Goal: Task Accomplishment & Management: Use online tool/utility

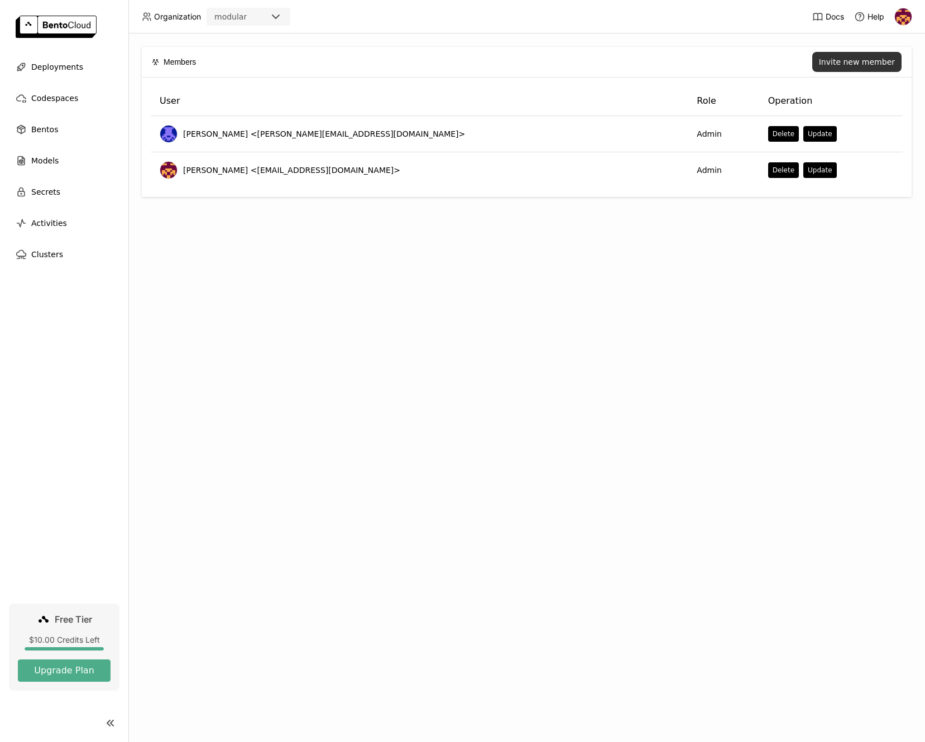
click at [846, 62] on div "Invite new member" at bounding box center [857, 61] width 76 height 9
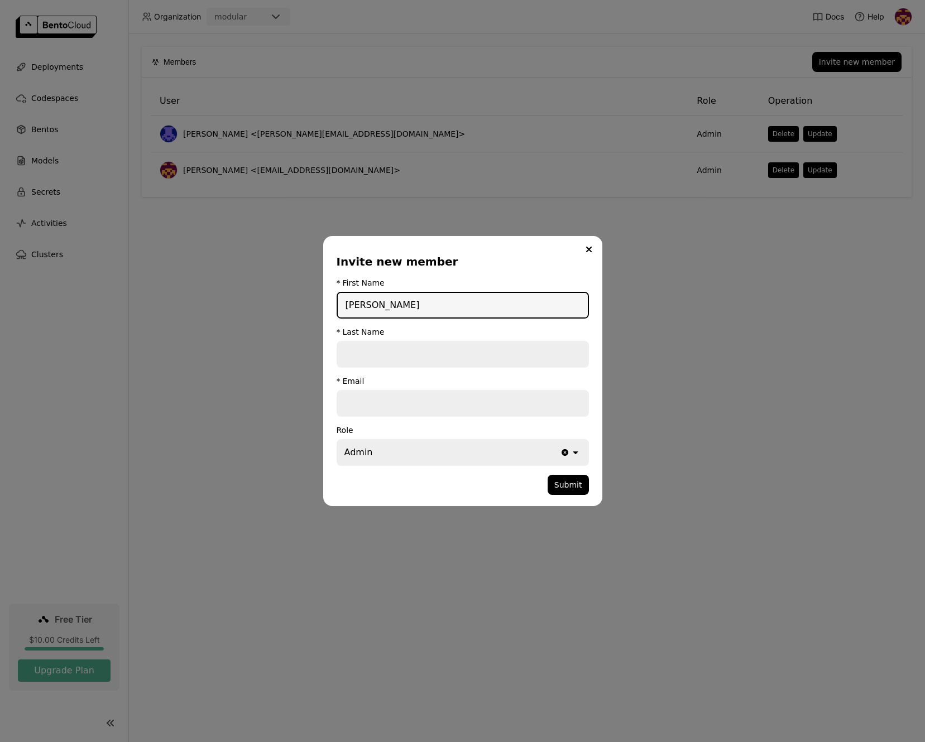
type input "[PERSON_NAME]"
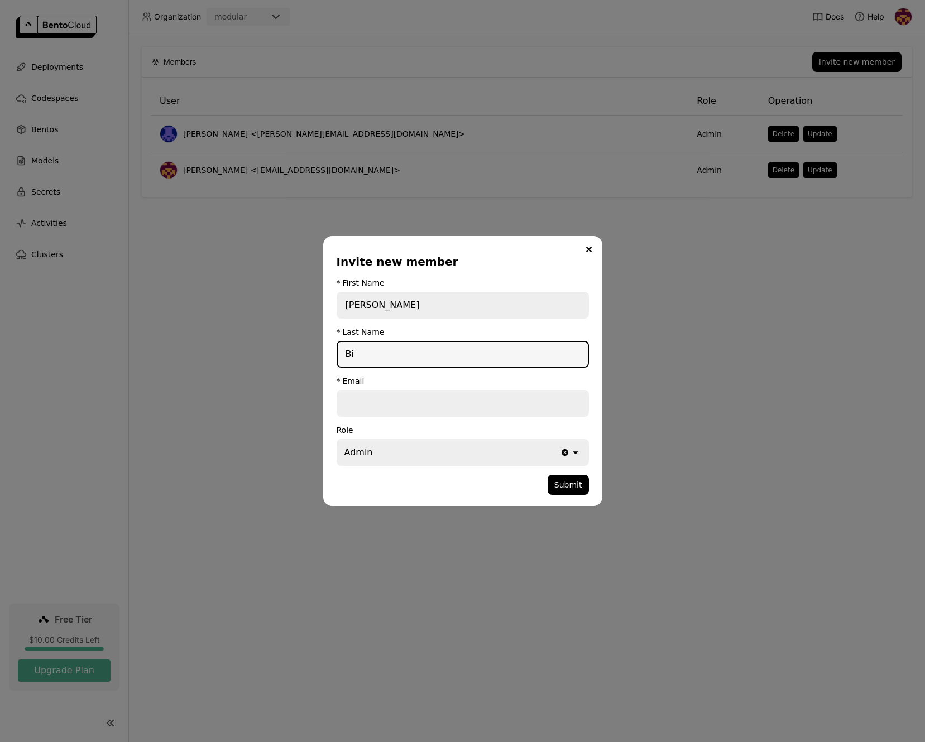
type input "Bi"
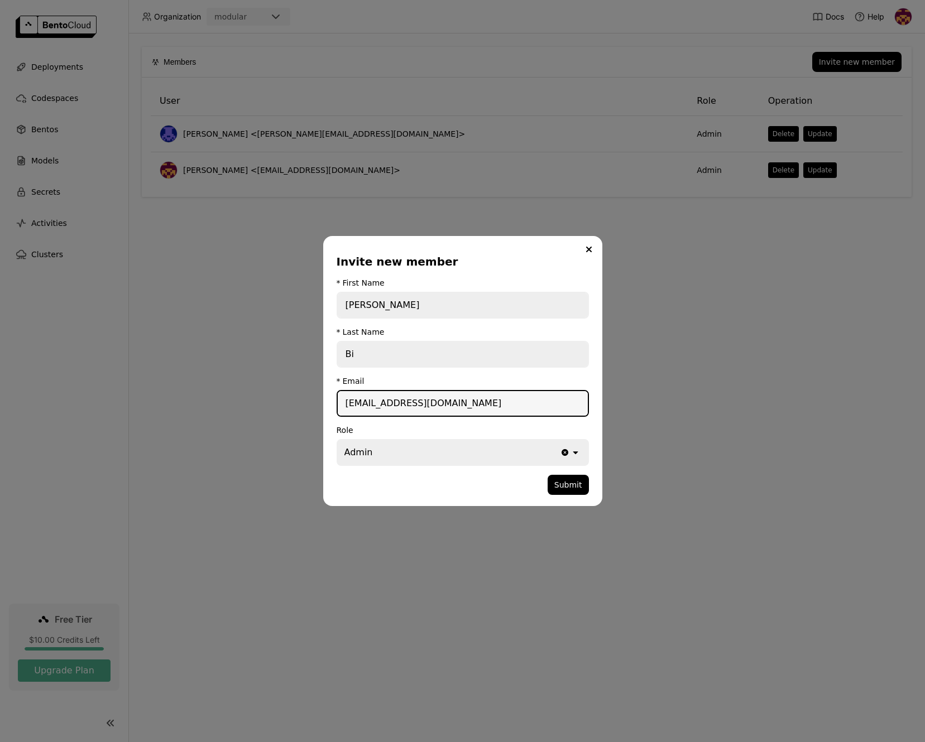
type input "[EMAIL_ADDRESS][DOMAIN_NAME]"
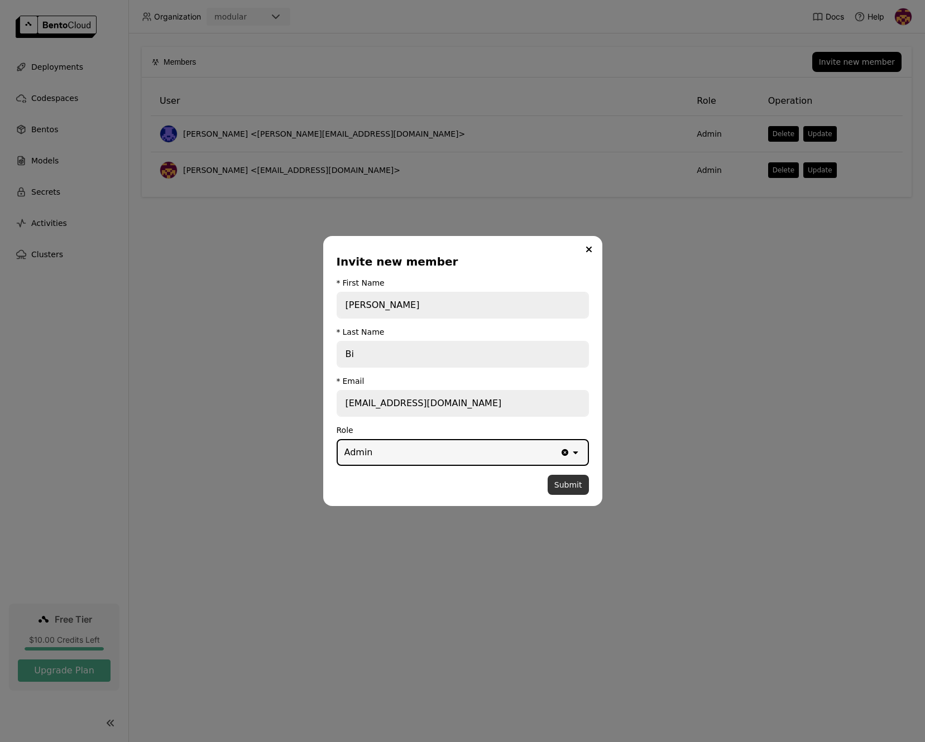
click at [587, 486] on button "Submit" at bounding box center [567, 485] width 41 height 20
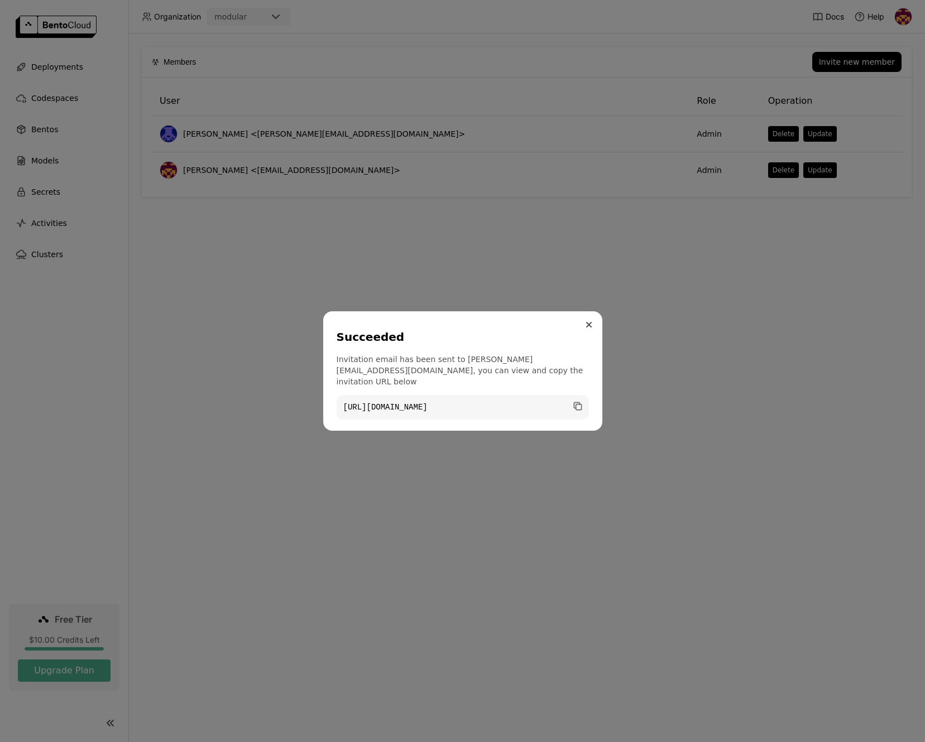
click at [591, 322] on button "Close" at bounding box center [588, 324] width 13 height 13
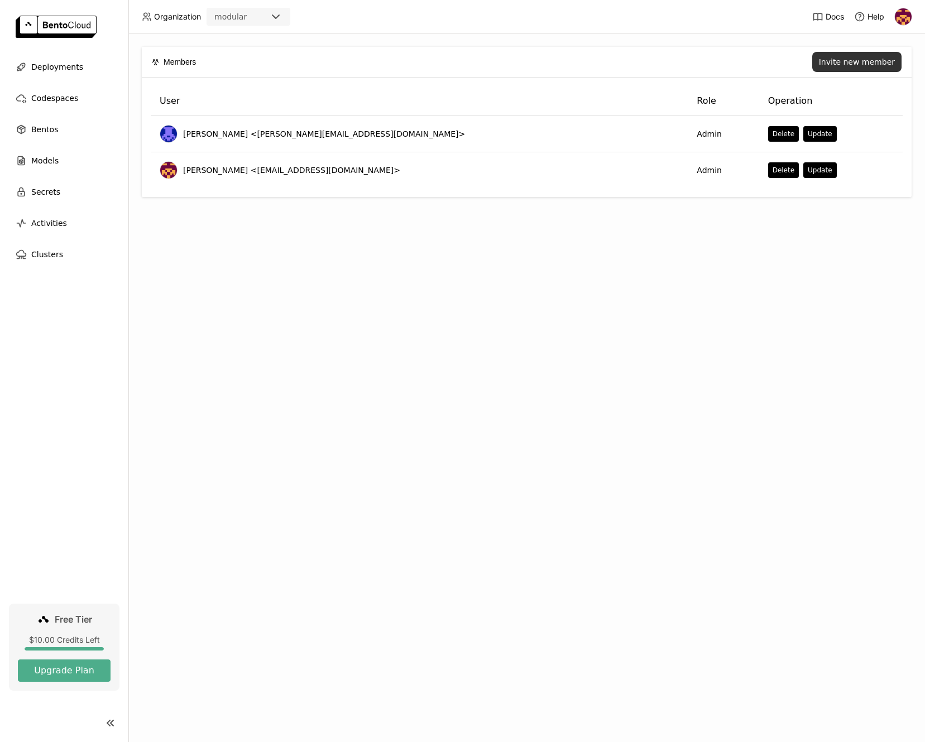
click at [862, 59] on div "Invite new member" at bounding box center [857, 61] width 76 height 9
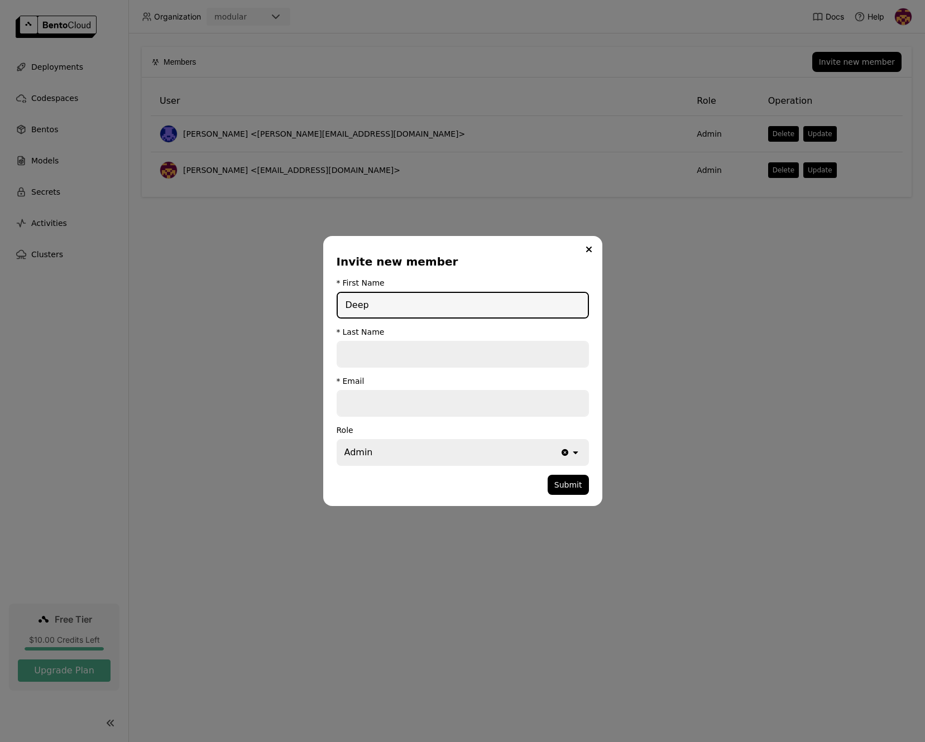
type input "Deep"
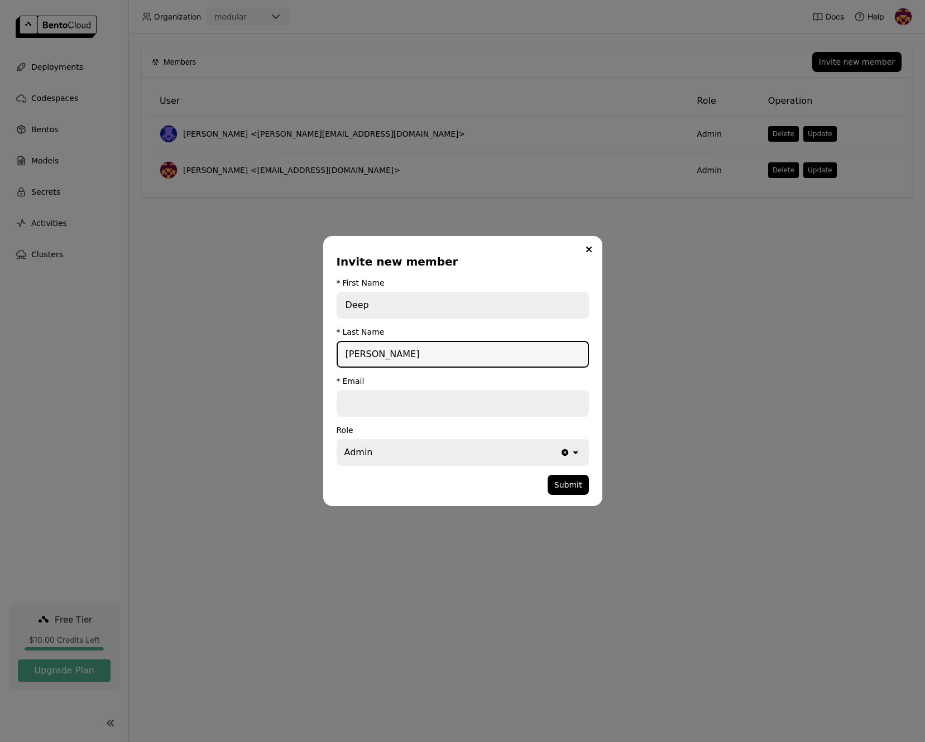
type input "Dhillon"
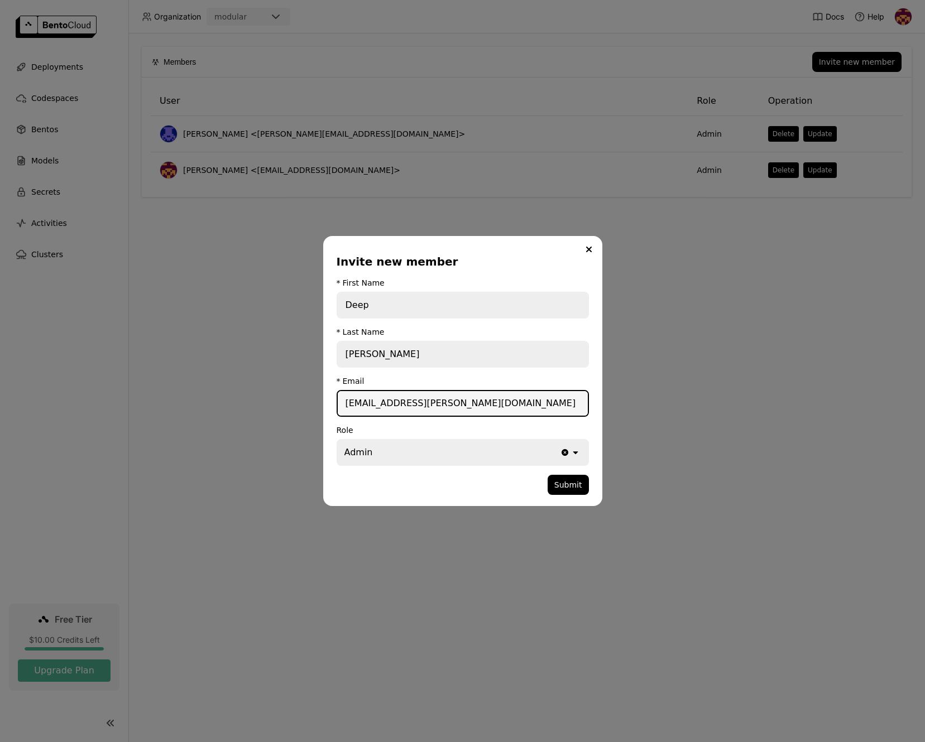
type input "deep.dhillon@modular.com"
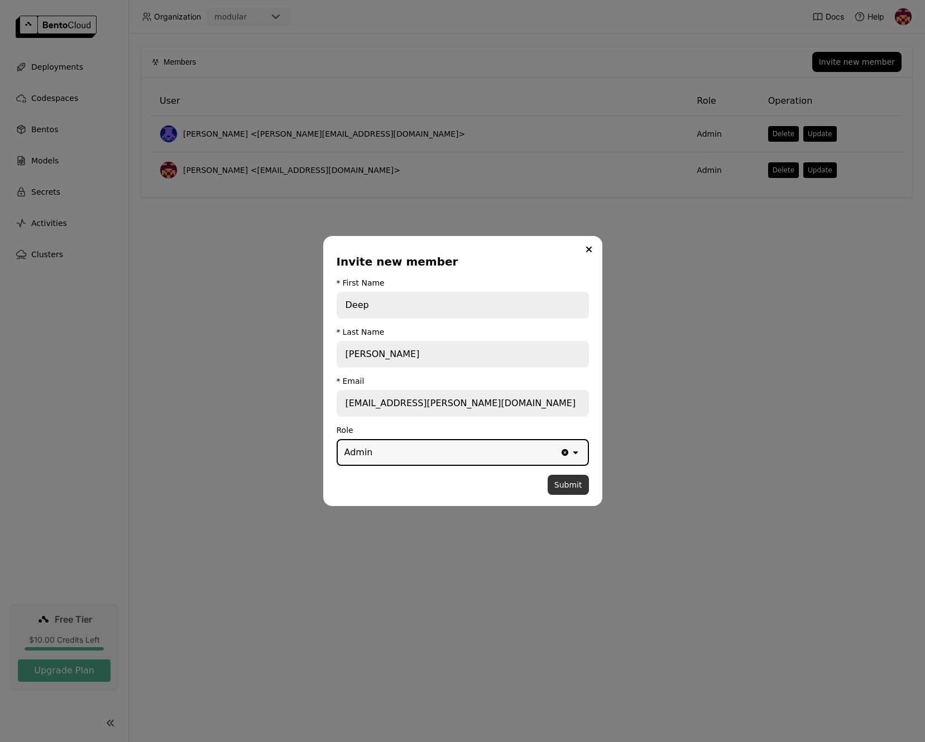
click at [560, 481] on button "Submit" at bounding box center [567, 485] width 41 height 20
click at [594, 257] on div "Invite new member * First Name Deep * Last Name Dhillon * Email deep.dhillon@mo…" at bounding box center [462, 371] width 279 height 270
click at [590, 252] on button "Close" at bounding box center [588, 249] width 13 height 13
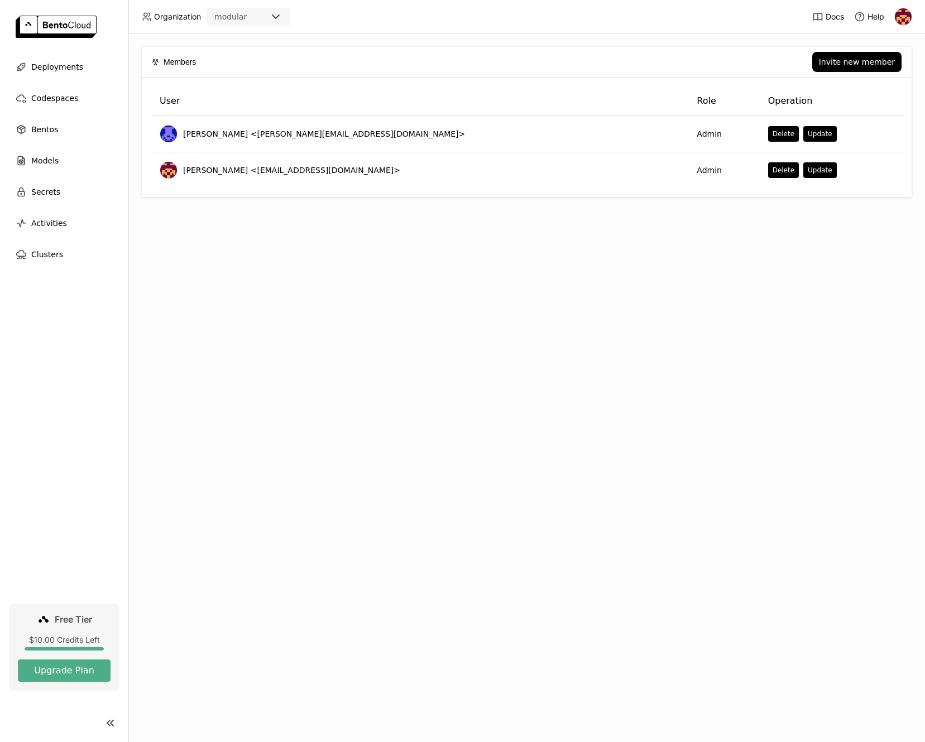
click at [535, 358] on div "Members Invite new member User Role Operation Newton Jain <newton@modular.com> …" at bounding box center [526, 387] width 796 height 709
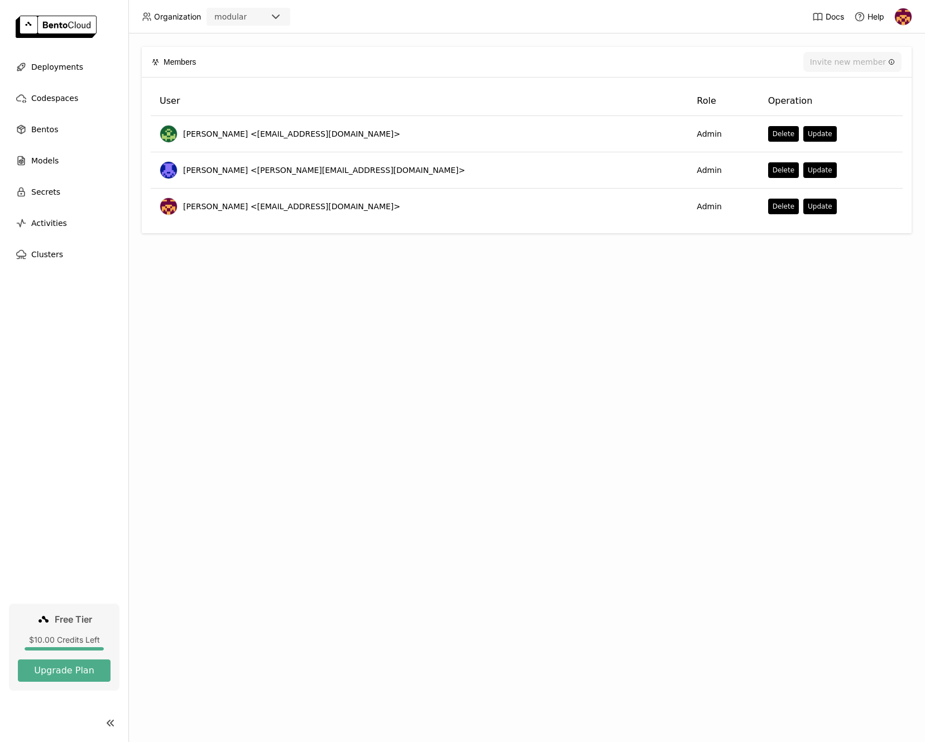
click at [203, 421] on div "Members Invite new member User Role Operation [PERSON_NAME] <[EMAIL_ADDRESS][DO…" at bounding box center [526, 387] width 796 height 709
click at [109, 407] on nav "Deployments Codespaces Bentos Models Secrets Activities Clusters" at bounding box center [64, 330] width 128 height 548
click at [226, 392] on div "Members Invite new member User Role Operation [PERSON_NAME] <[EMAIL_ADDRESS][DO…" at bounding box center [526, 387] width 796 height 709
drag, startPoint x: 188, startPoint y: 379, endPoint x: 185, endPoint y: 370, distance: 10.1
click at [188, 379] on div "Members Invite new member User Role Operation [PERSON_NAME] <[EMAIL_ADDRESS][DO…" at bounding box center [526, 387] width 796 height 709
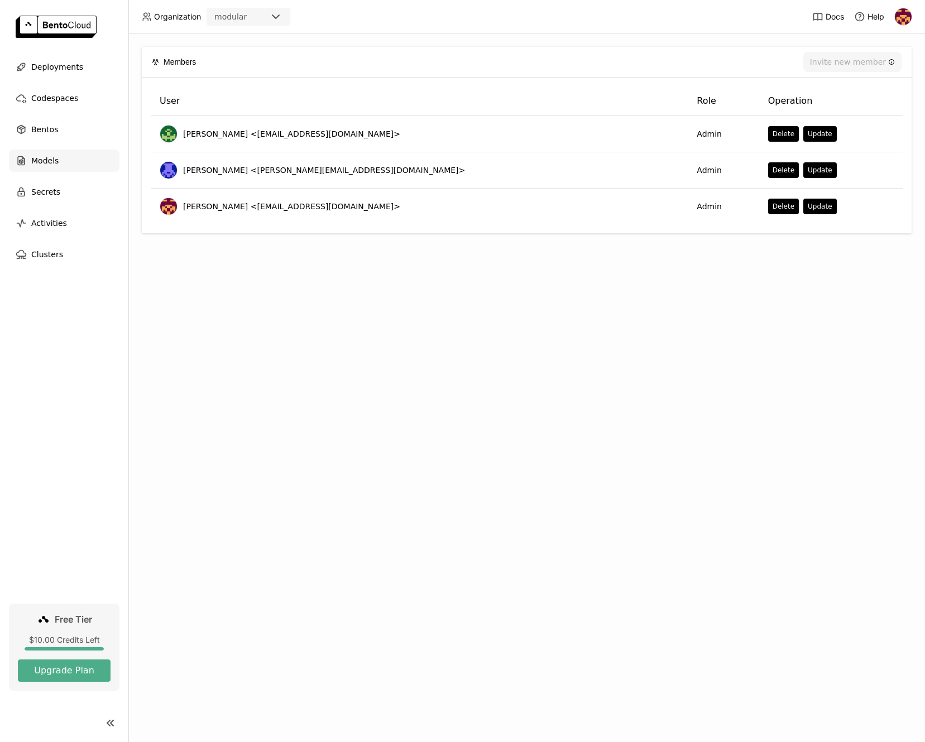
click at [46, 167] on div "Models" at bounding box center [64, 161] width 110 height 22
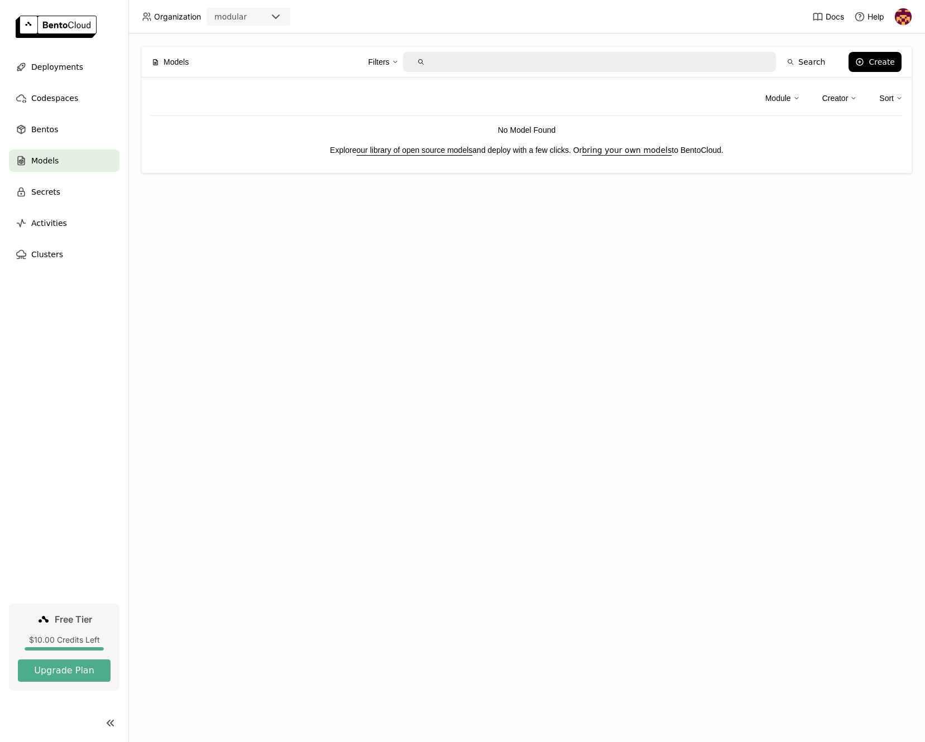
click at [427, 69] on div at bounding box center [421, 62] width 18 height 18
click at [438, 58] on input "text" at bounding box center [599, 62] width 338 height 18
type input "llama"
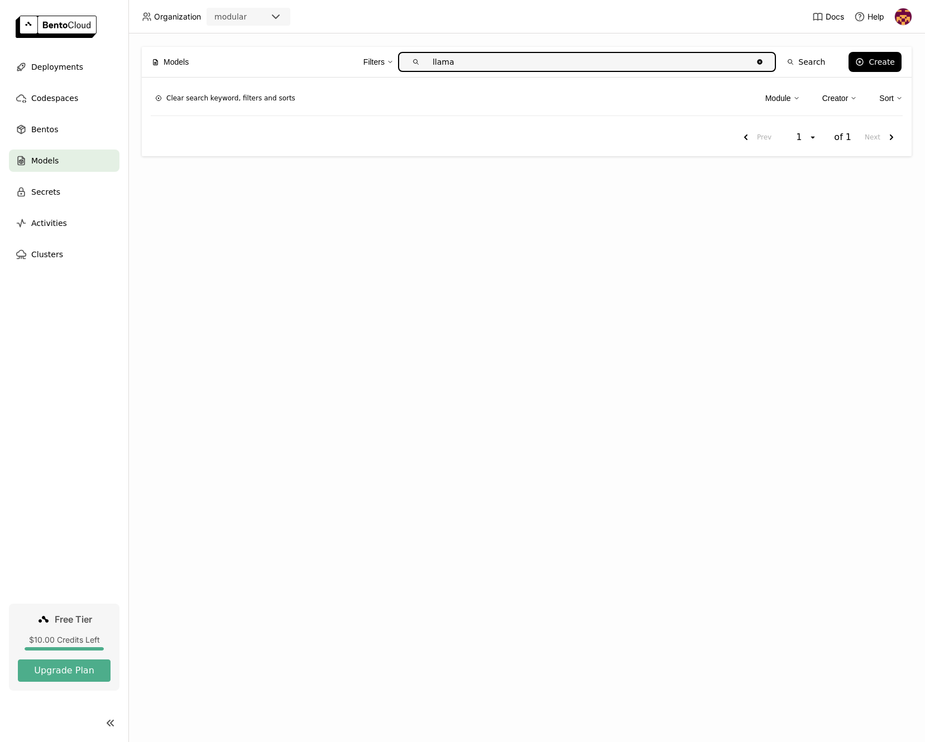
click at [646, 74] on div "Models Filters llama Clear value Search Create" at bounding box center [526, 62] width 749 height 30
click at [642, 66] on input "llama" at bounding box center [589, 62] width 328 height 18
click at [599, 364] on div "Models Filters Search Create Clear search keyword, filters and sorts Module Cre…" at bounding box center [526, 387] width 796 height 709
drag, startPoint x: 694, startPoint y: 311, endPoint x: 698, endPoint y: 300, distance: 12.0
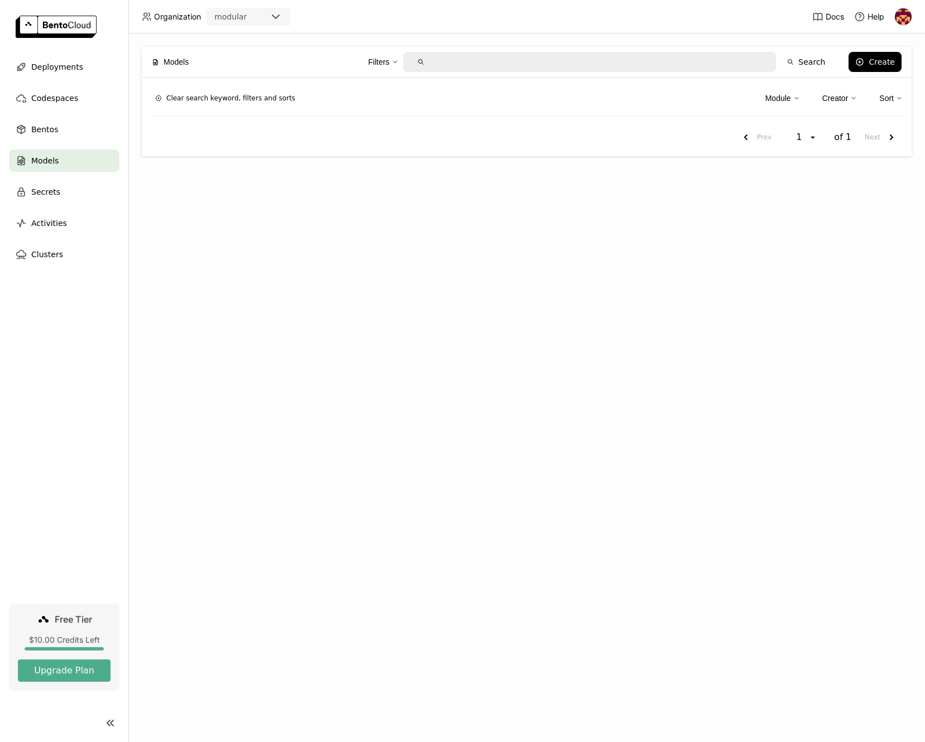
click at [695, 309] on div "Models Filters Search Create Clear search keyword, filters and sorts Module Cre…" at bounding box center [526, 387] width 796 height 709
click at [49, 132] on span "Bentos" at bounding box center [44, 129] width 27 height 13
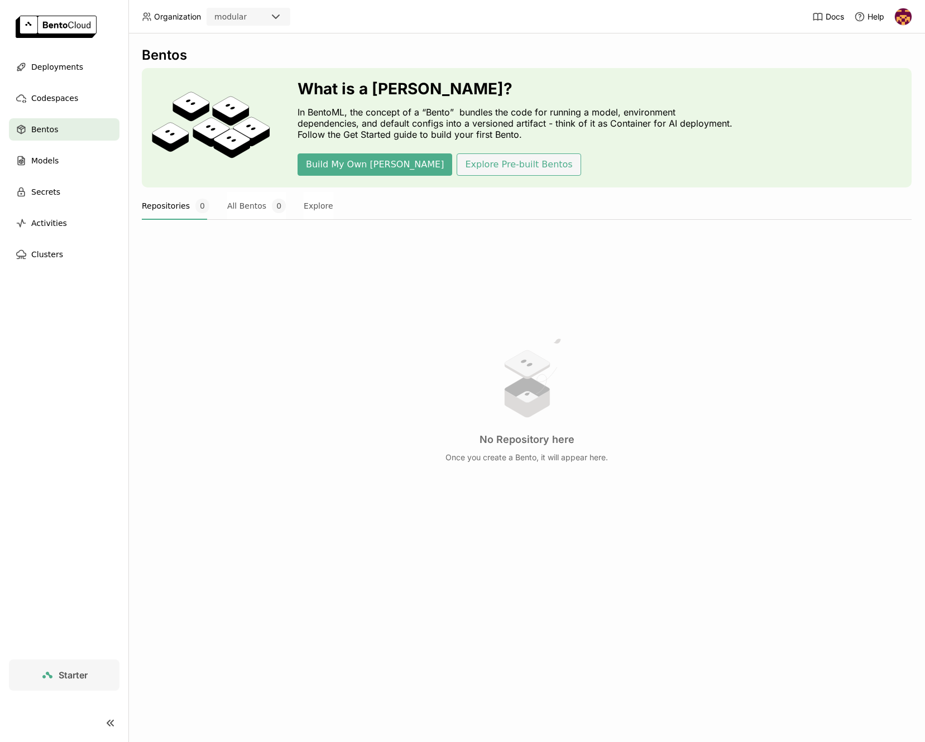
click at [456, 174] on button "Explore Pre-built Bentos" at bounding box center [518, 164] width 124 height 22
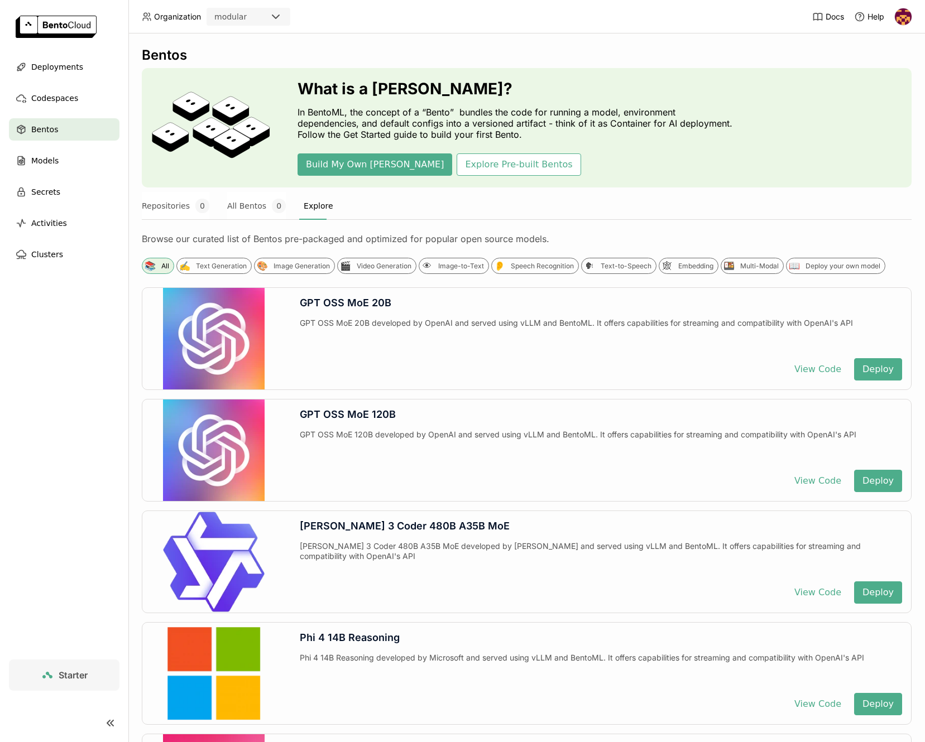
click at [459, 215] on div "Repositories 0 All Bentos 0 Explore" at bounding box center [526, 206] width 769 height 28
click at [314, 209] on button "Explore" at bounding box center [319, 206] width 30 height 28
click at [400, 209] on div "Repositories 0 All Bentos 0 Explore" at bounding box center [526, 206] width 769 height 28
click at [54, 68] on span "Deployments" at bounding box center [57, 66] width 52 height 13
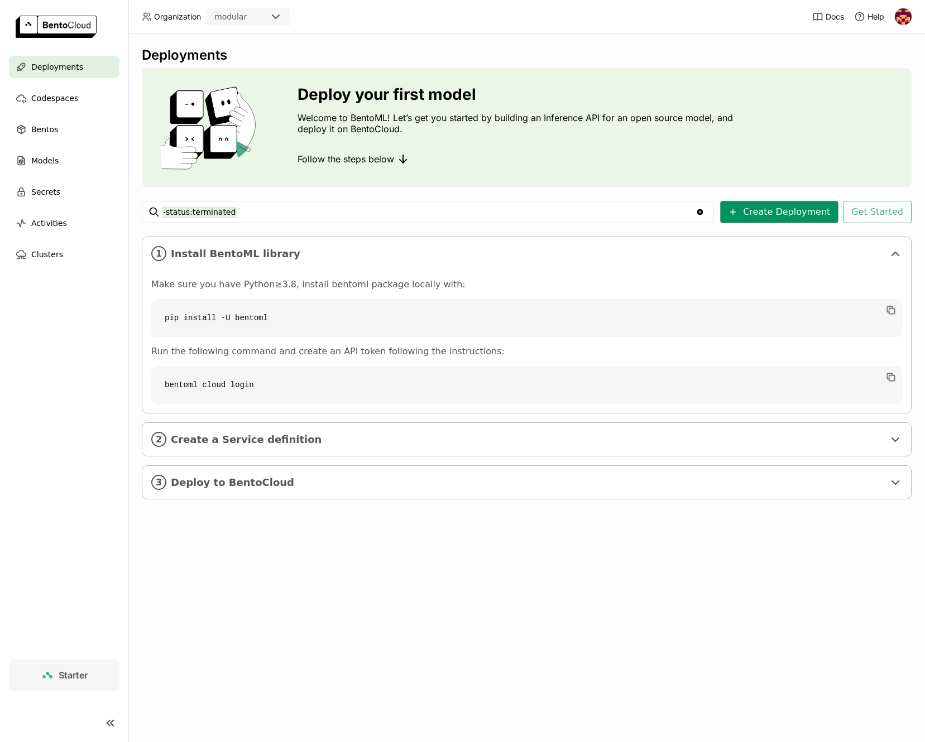
click at [793, 213] on button "Create Deployment" at bounding box center [779, 212] width 118 height 22
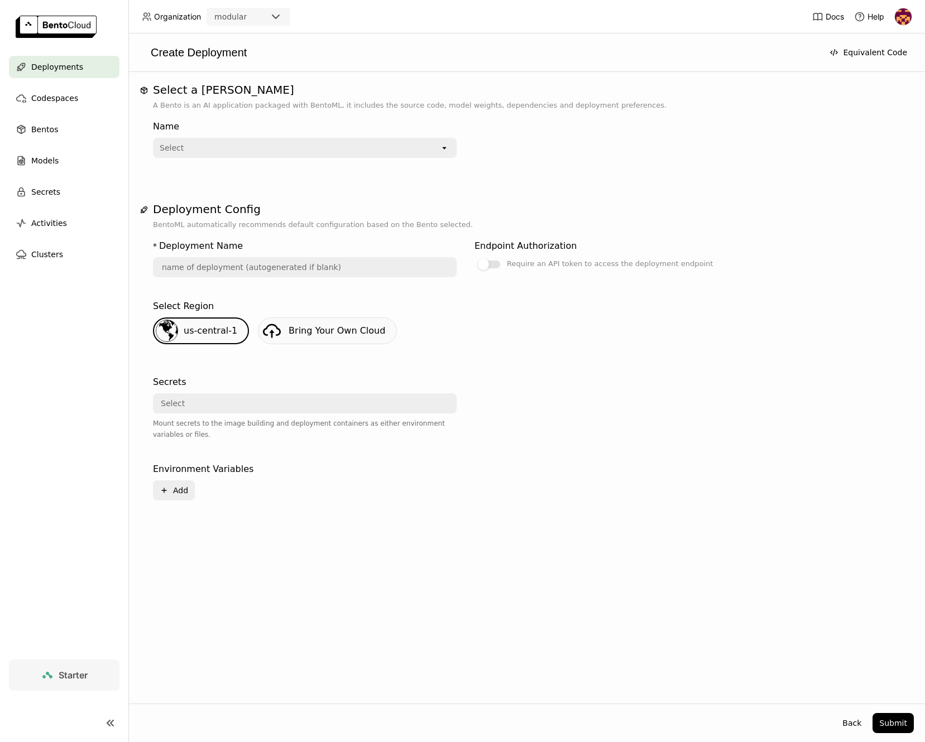
click at [268, 150] on div "Select" at bounding box center [297, 148] width 286 height 18
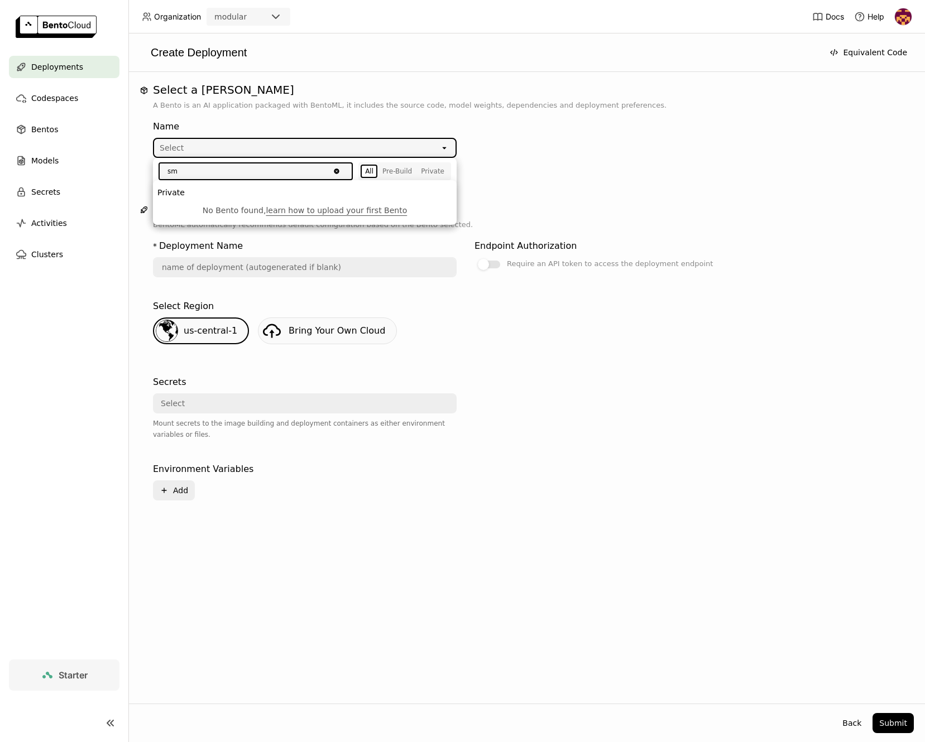
type input "s"
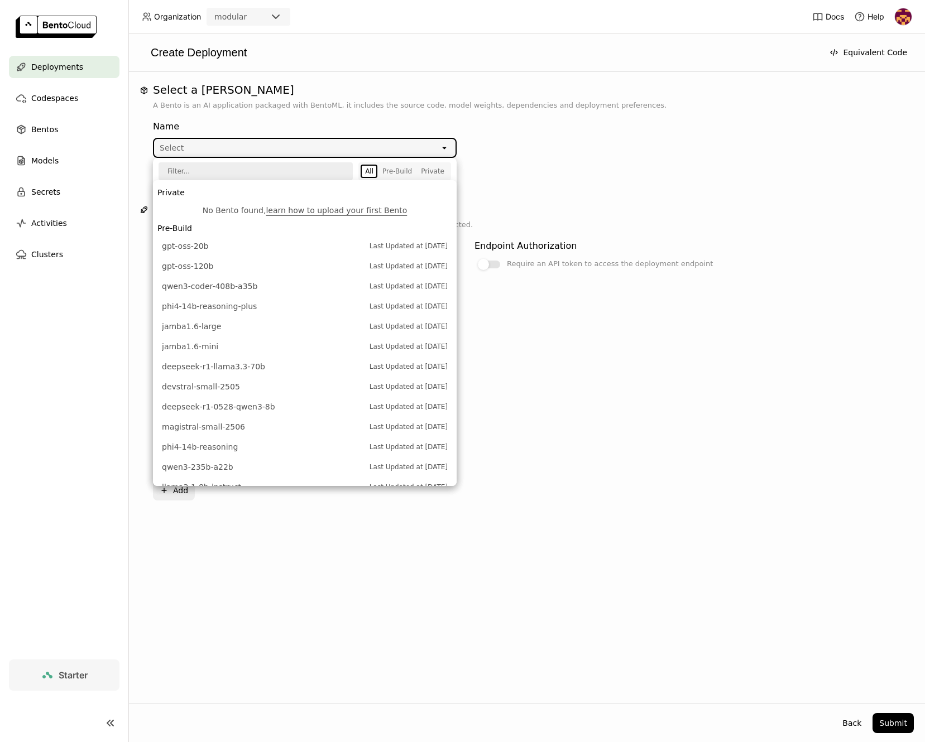
click at [717, 190] on div "Select a Bento A Bento is an AI application packaged with BentoML, it includes …" at bounding box center [527, 305] width 774 height 444
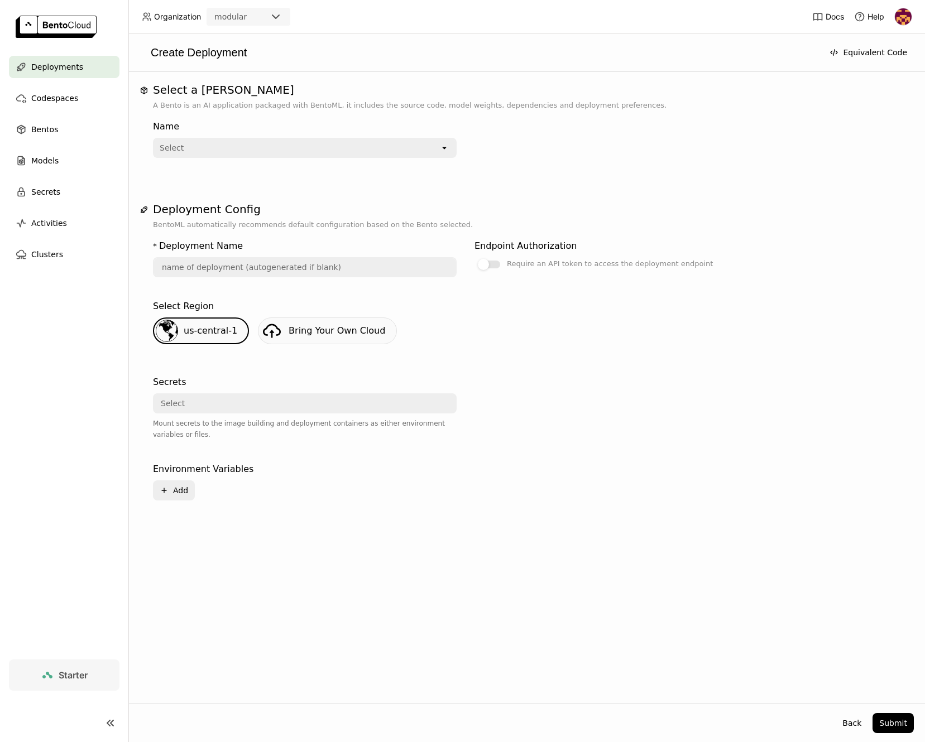
click at [197, 143] on div "Select" at bounding box center [297, 148] width 286 height 18
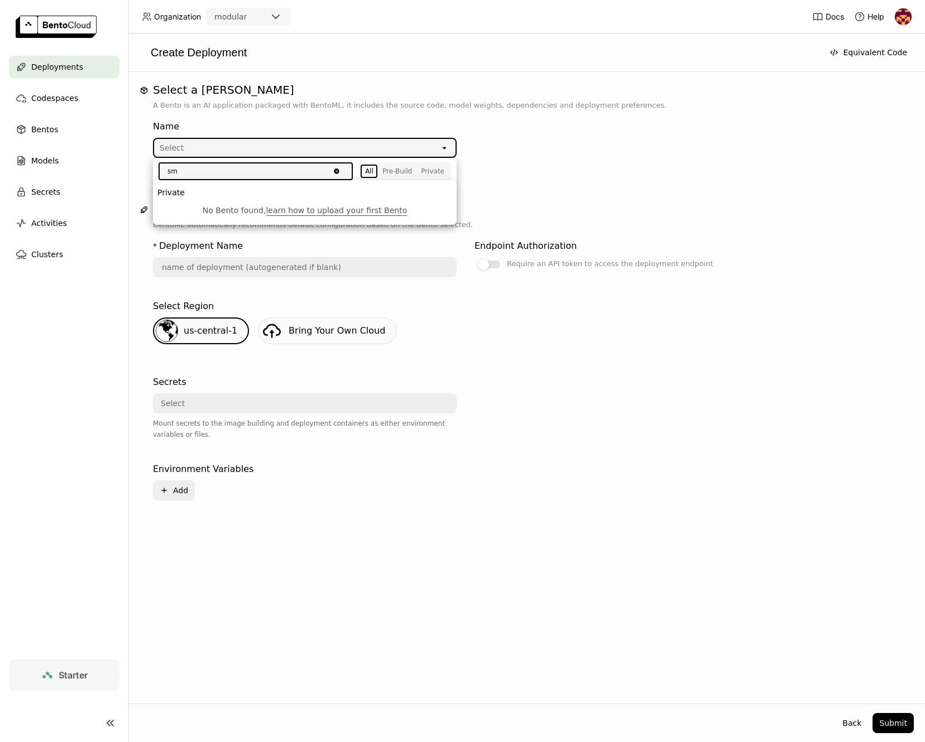
type input "s"
type input "gemm"
click at [592, 166] on div "Name Select open" at bounding box center [526, 143] width 747 height 65
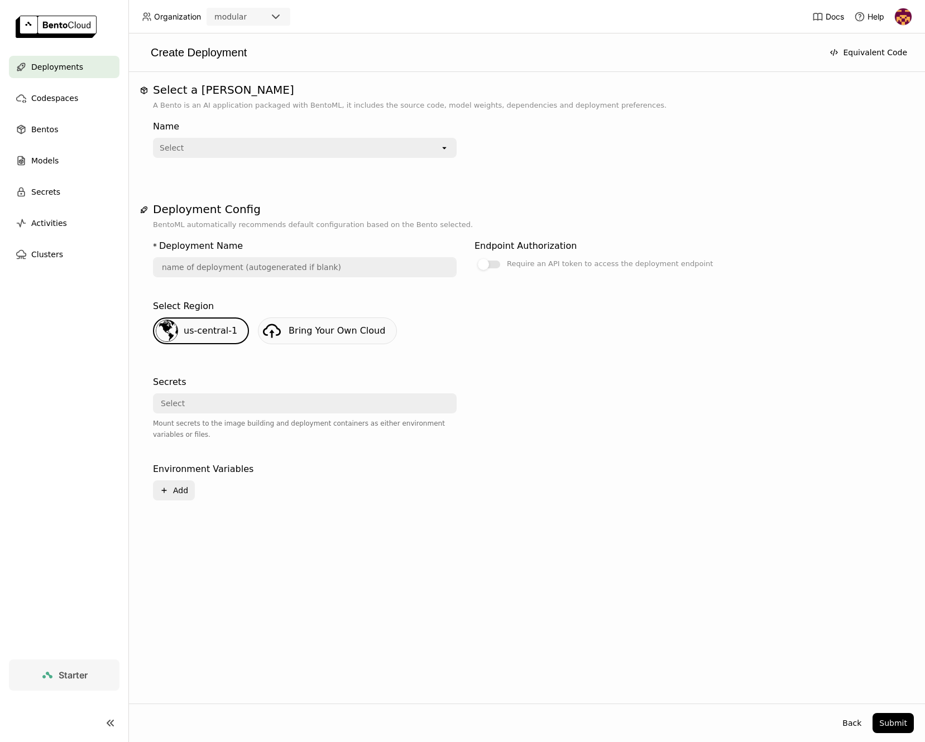
click at [370, 150] on div "Select" at bounding box center [297, 148] width 286 height 18
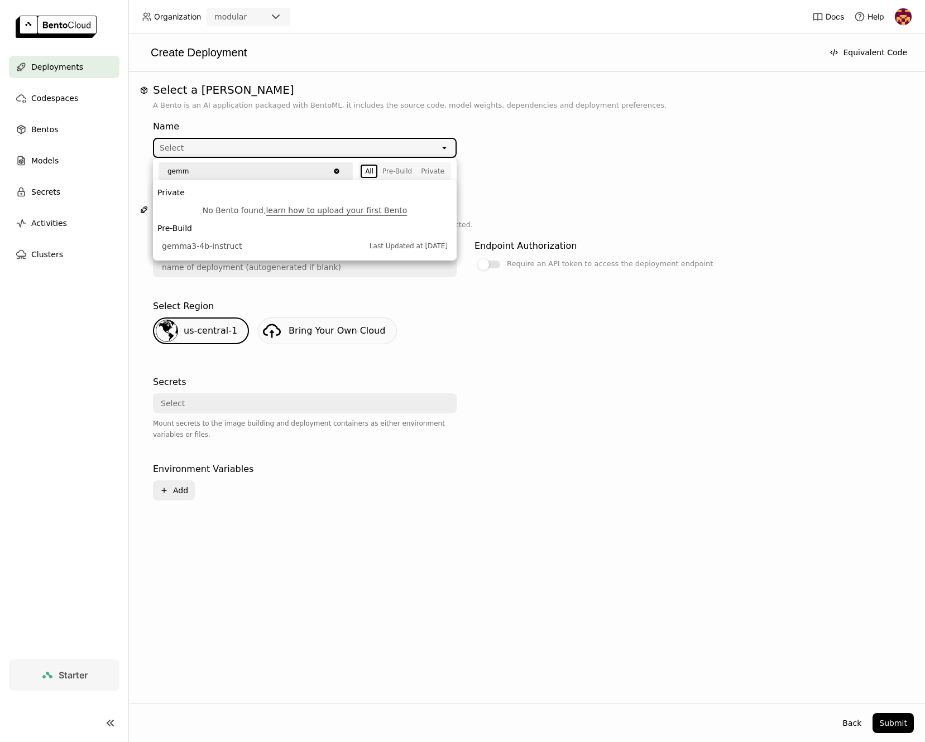
click at [684, 147] on div "Name Select open" at bounding box center [465, 137] width 625 height 42
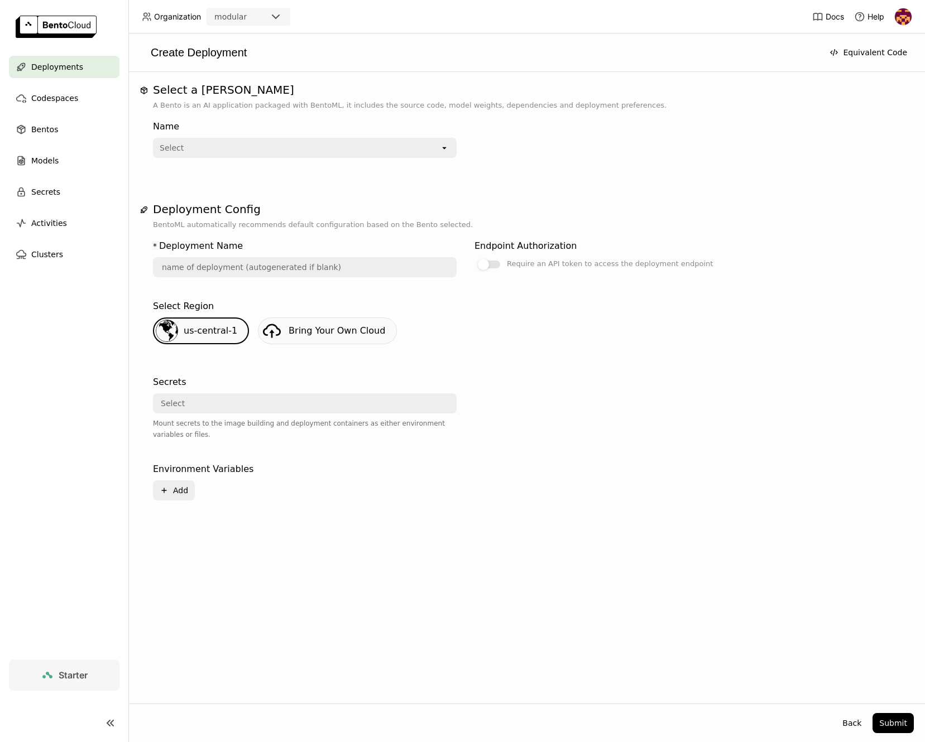
click at [657, 86] on h1 "Select a [PERSON_NAME]" at bounding box center [526, 89] width 747 height 13
